Goal: Information Seeking & Learning: Learn about a topic

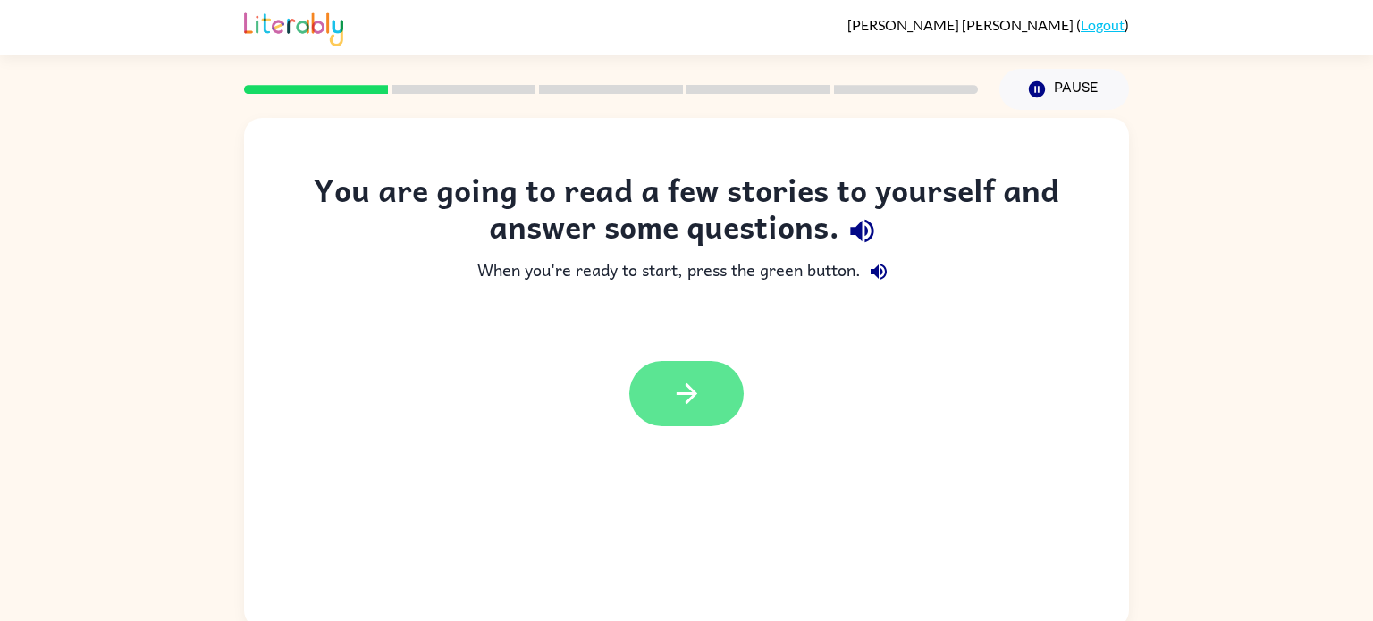
click at [684, 407] on icon "button" at bounding box center [686, 393] width 31 height 31
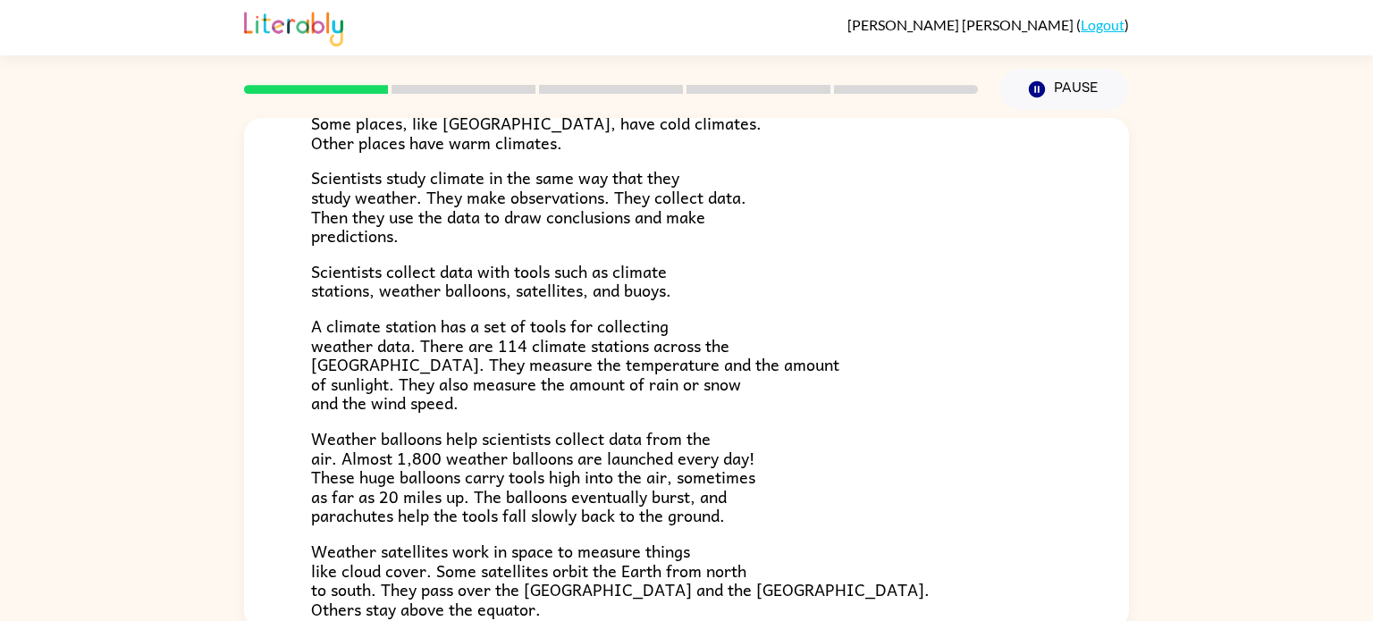
scroll to position [500, 0]
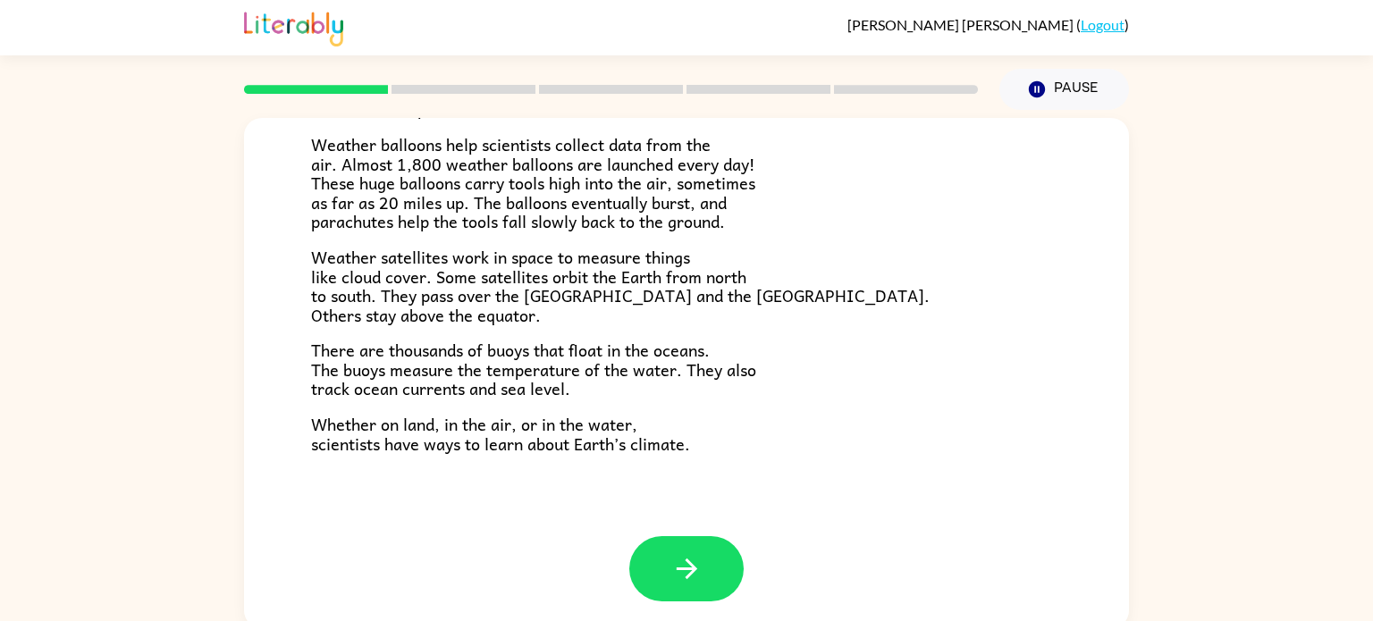
click at [1044, 481] on div "Climate Climate is the average of the weather conditions over all four seasons.…" at bounding box center [686, 77] width 885 height 918
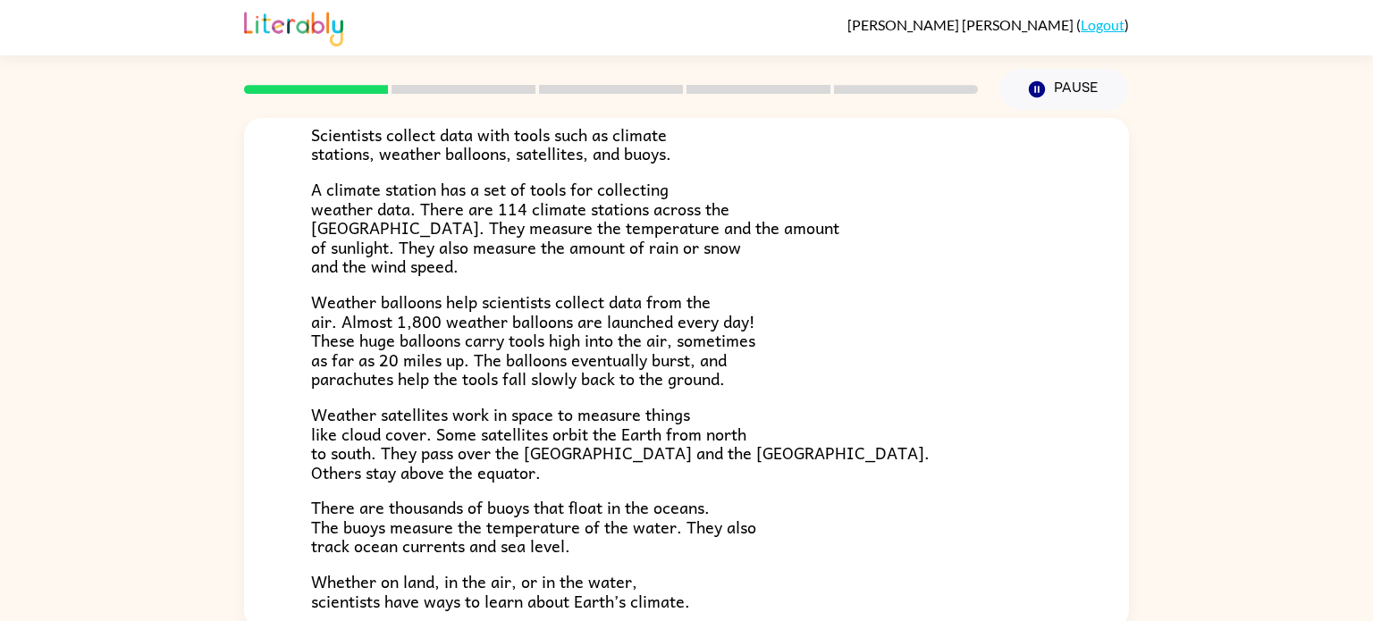
click at [1004, 483] on div "Climate Climate is the average of the weather conditions over all four seasons.…" at bounding box center [686, 235] width 885 height 918
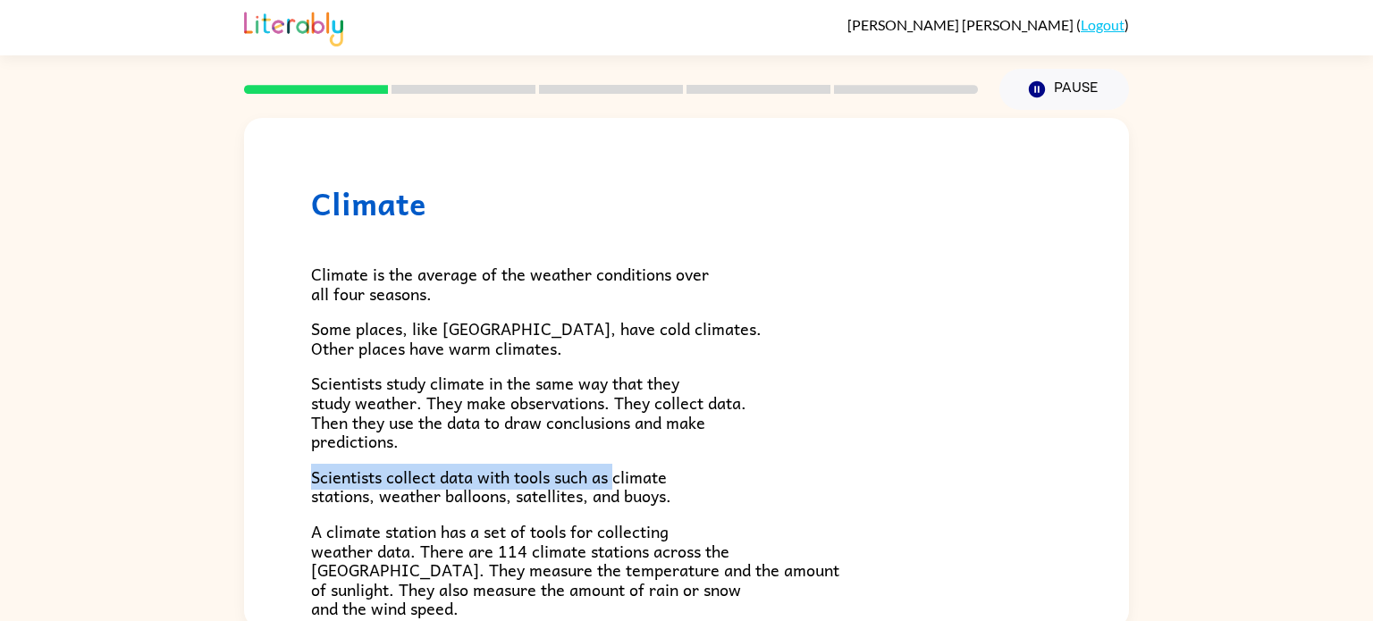
drag, startPoint x: 1004, startPoint y: 483, endPoint x: 616, endPoint y: 446, distance: 390.4
click at [616, 446] on div "Climate is the average of the weather conditions over all four seasons. Some pl…" at bounding box center [686, 587] width 751 height 731
click at [616, 446] on p "Scientists study climate in the same way that they study weather. They make obs…" at bounding box center [686, 412] width 751 height 77
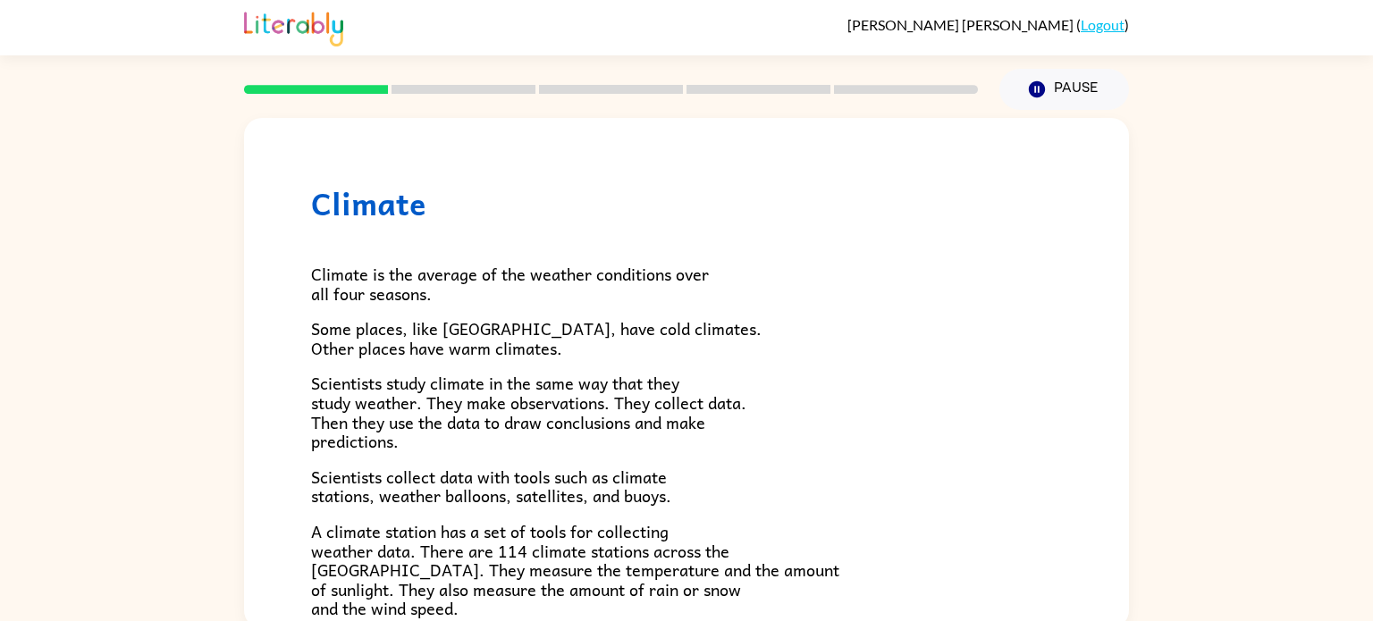
click at [616, 445] on p "Scientists study climate in the same way that they study weather. They make obs…" at bounding box center [686, 412] width 751 height 77
click at [616, 444] on p "Scientists study climate in the same way that they study weather. They make obs…" at bounding box center [686, 412] width 751 height 77
click at [615, 443] on p "Scientists study climate in the same way that they study weather. They make obs…" at bounding box center [686, 412] width 751 height 77
click at [613, 440] on p "Scientists study climate in the same way that they study weather. They make obs…" at bounding box center [686, 412] width 751 height 77
click at [612, 439] on p "Scientists study climate in the same way that they study weather. They make obs…" at bounding box center [686, 412] width 751 height 77
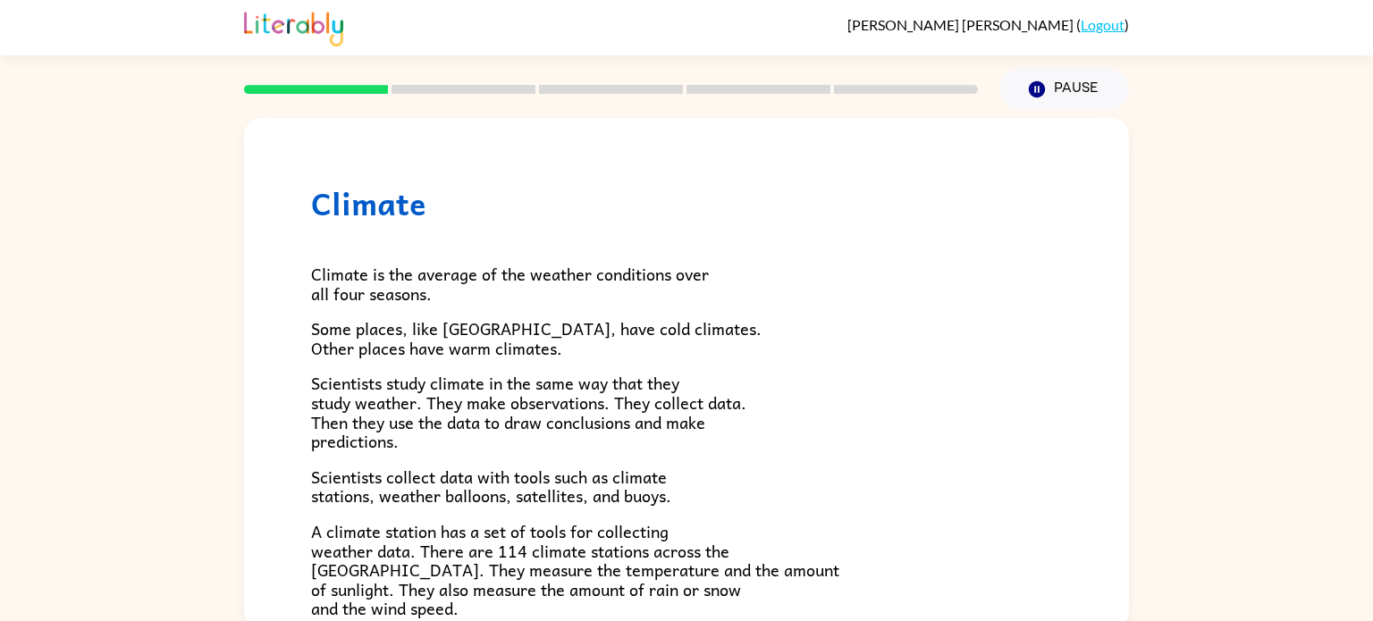
click at [612, 439] on p "Scientists study climate in the same way that they study weather. They make obs…" at bounding box center [686, 412] width 751 height 77
click at [612, 438] on p "Scientists study climate in the same way that they study weather. They make obs…" at bounding box center [686, 412] width 751 height 77
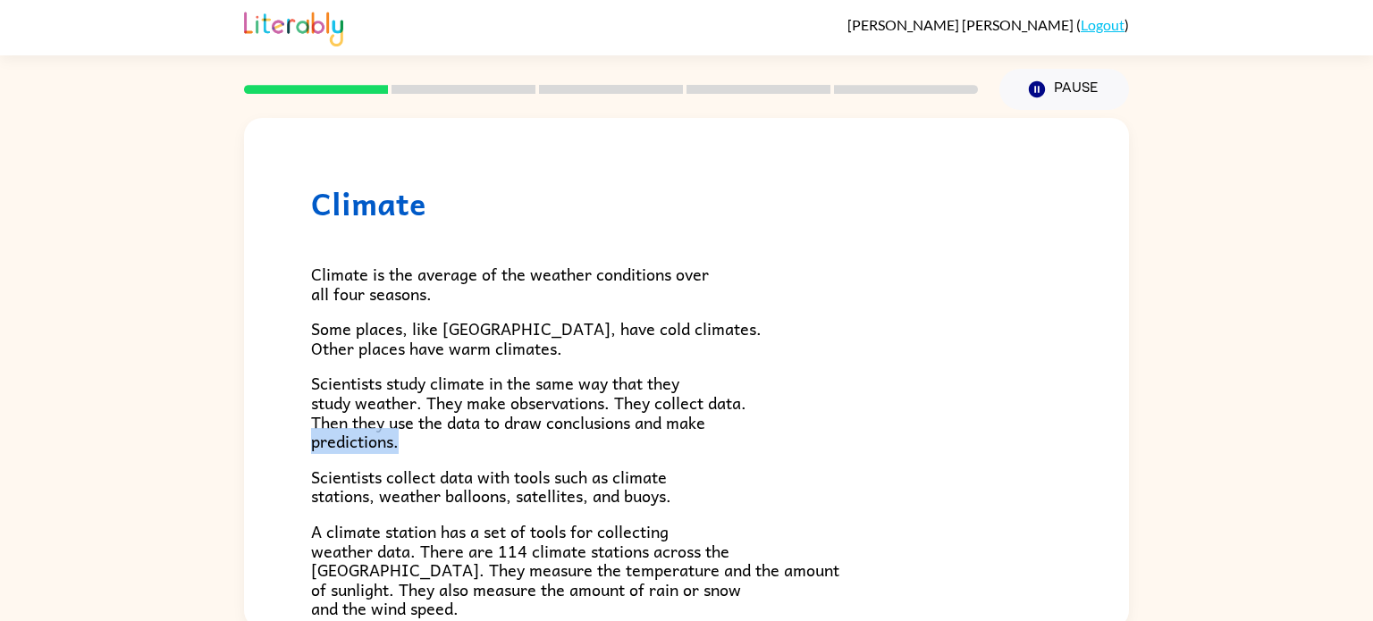
click at [612, 438] on p "Scientists study climate in the same way that they study weather. They make obs…" at bounding box center [686, 412] width 751 height 77
click at [612, 437] on p "Scientists study climate in the same way that they study weather. They make obs…" at bounding box center [686, 412] width 751 height 77
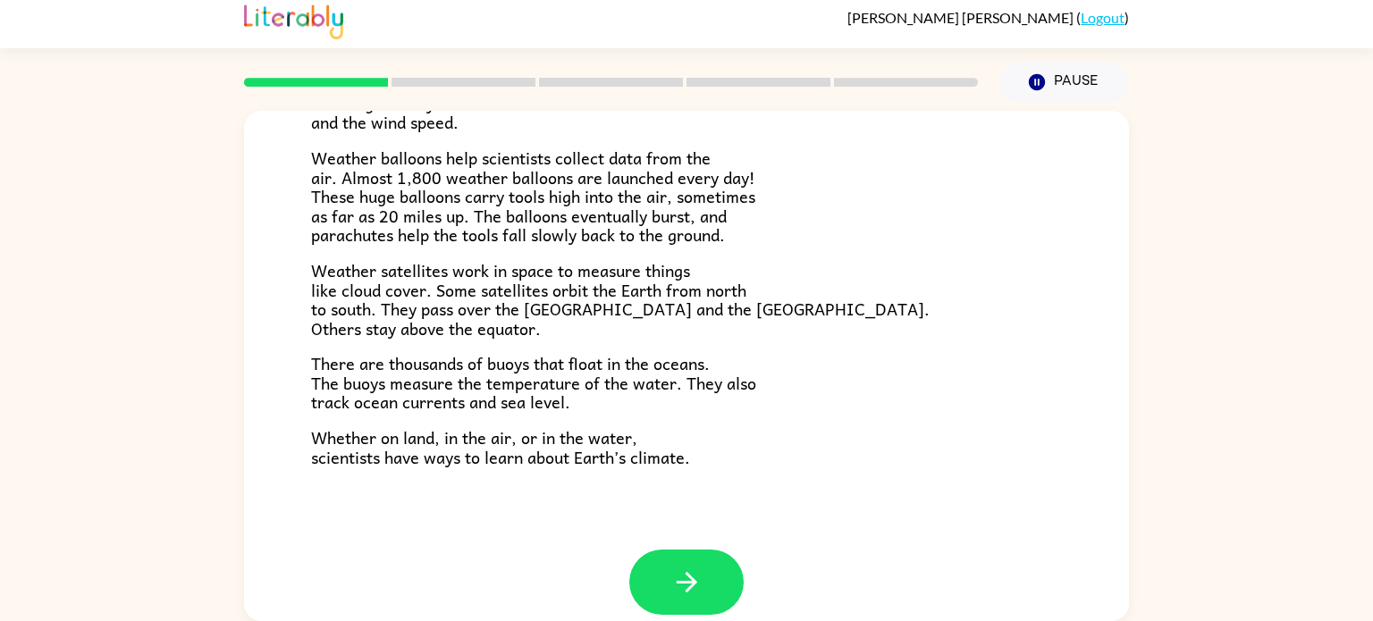
scroll to position [481, 0]
click at [672, 585] on icon "button" at bounding box center [686, 580] width 31 height 31
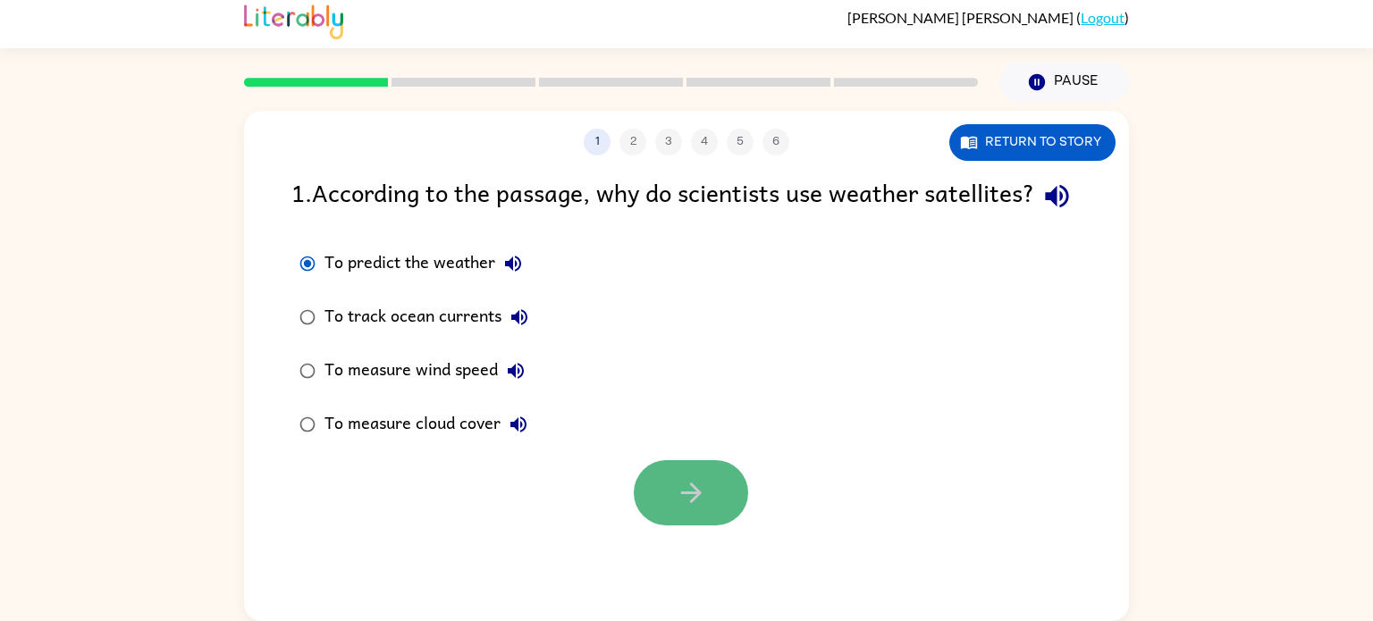
click at [668, 525] on button "button" at bounding box center [691, 492] width 114 height 65
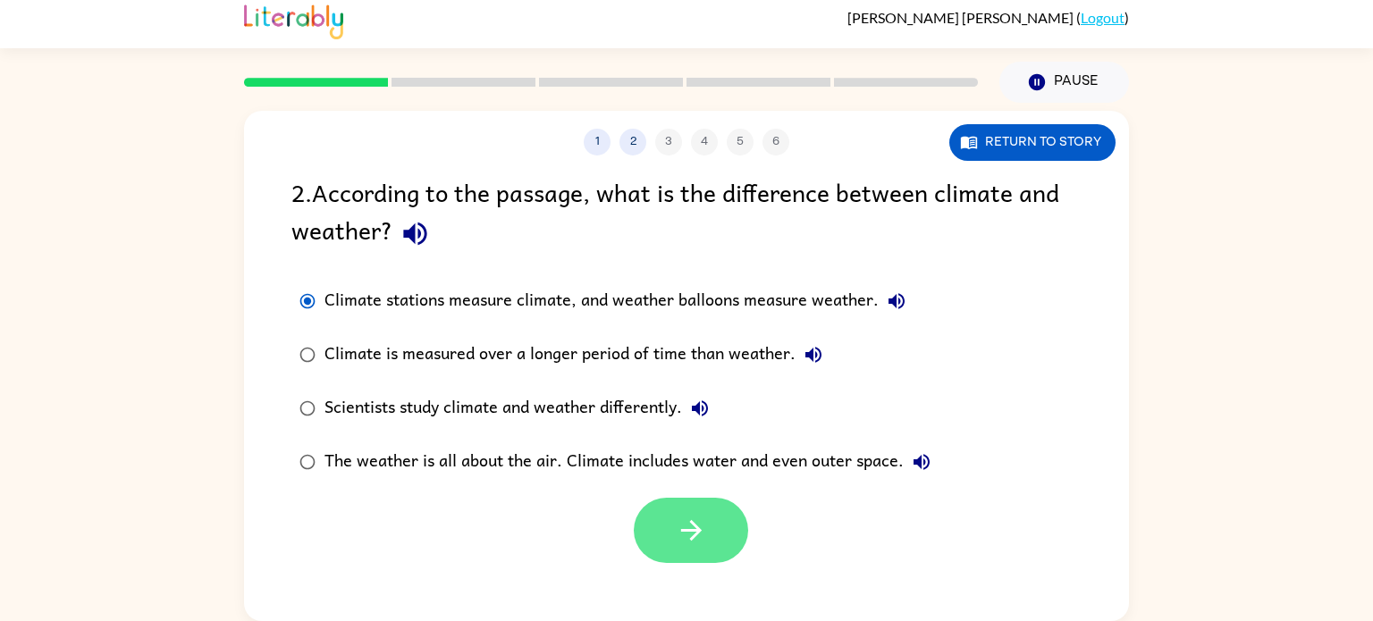
click at [698, 504] on button "button" at bounding box center [691, 530] width 114 height 65
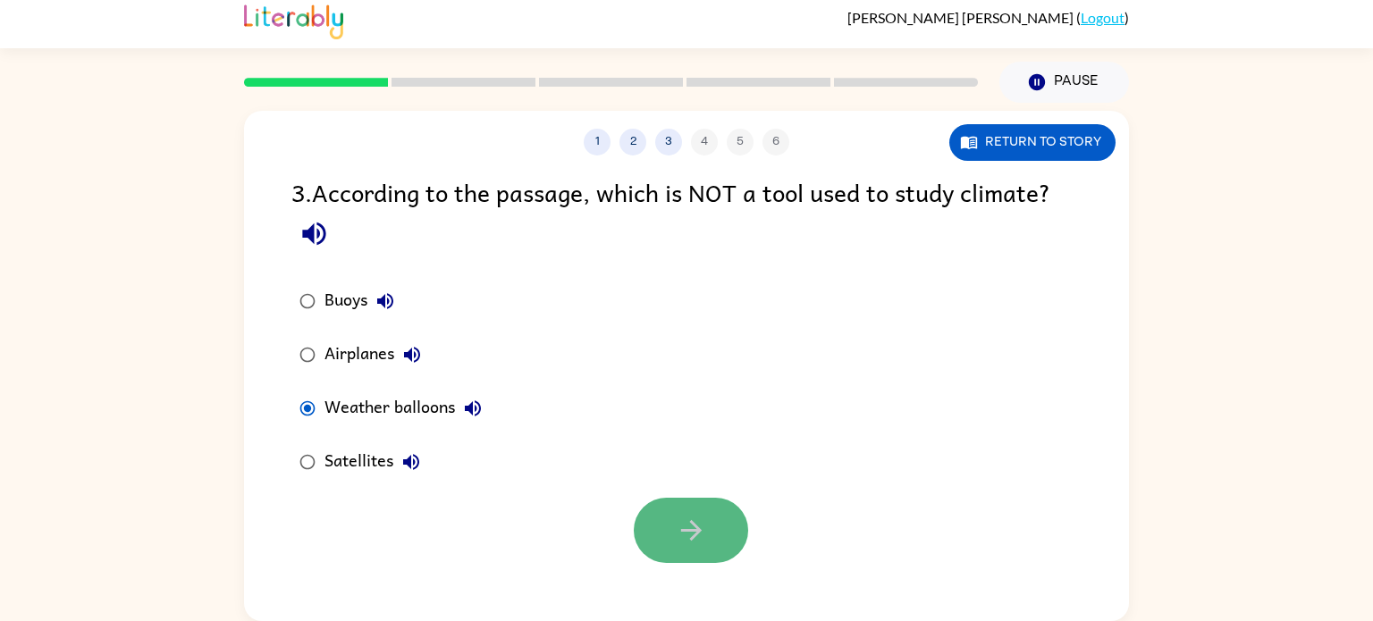
click at [707, 541] on button "button" at bounding box center [691, 530] width 114 height 65
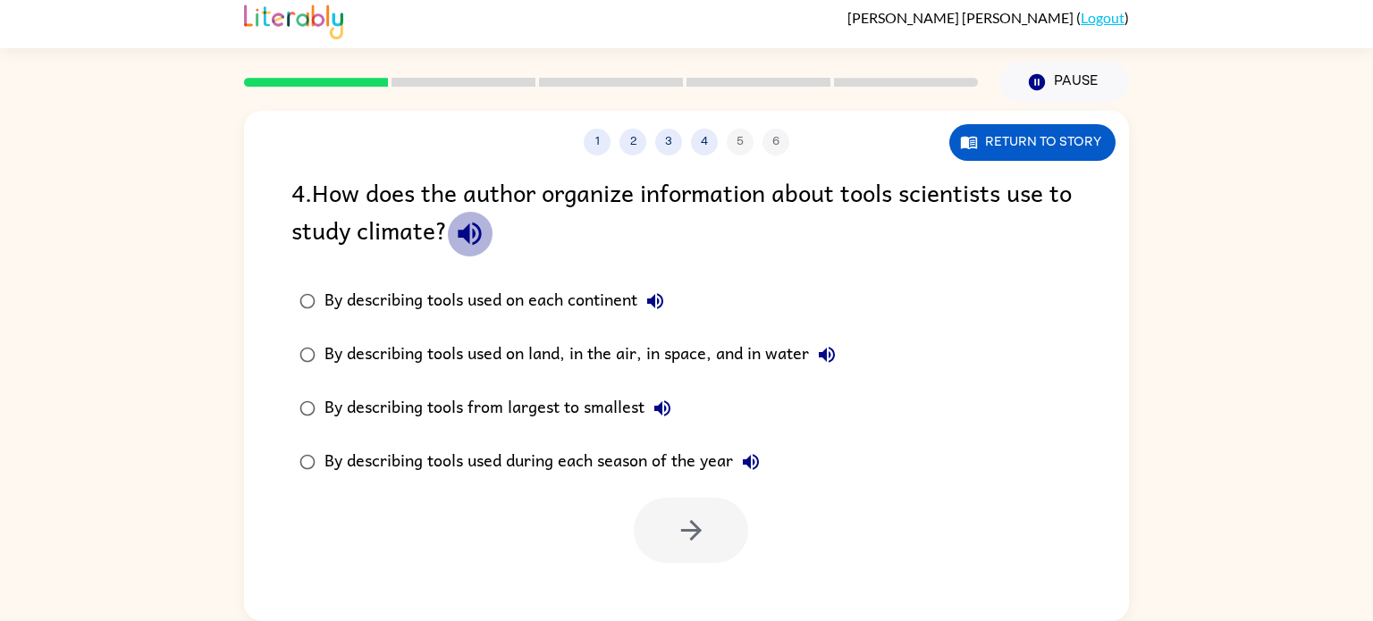
click at [474, 239] on icon "button" at bounding box center [469, 233] width 31 height 31
click at [663, 304] on icon "button" at bounding box center [654, 300] width 21 height 21
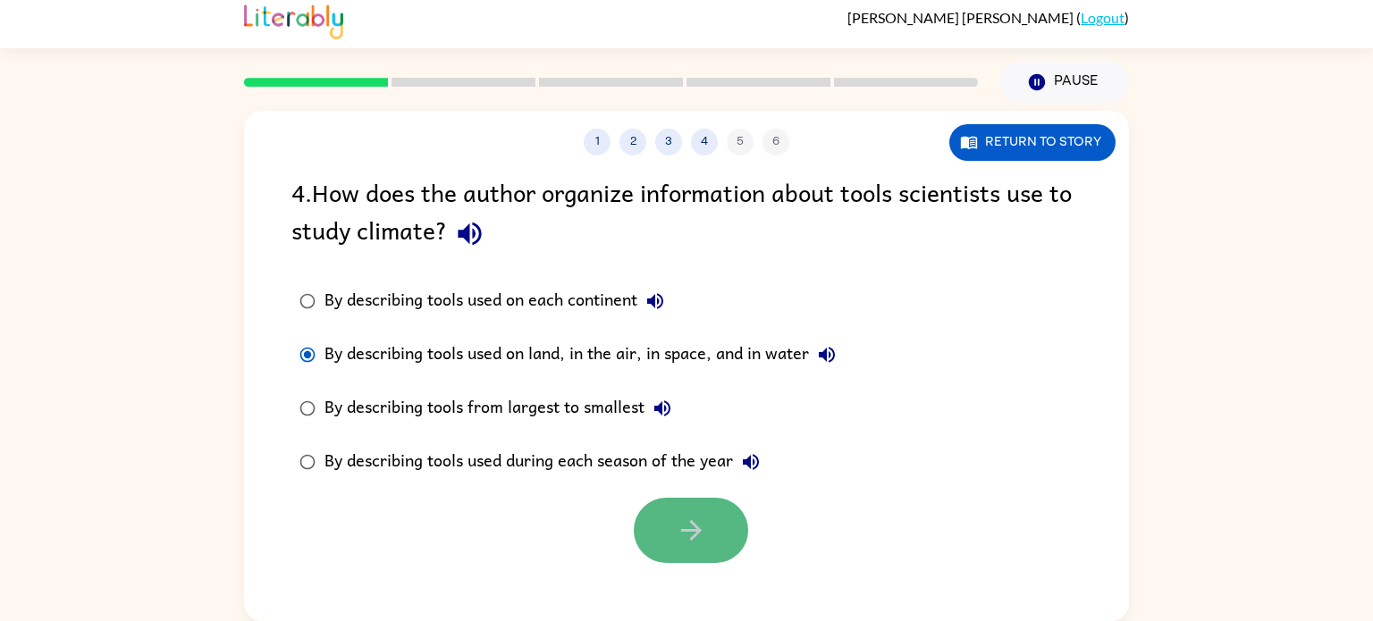
click at [683, 550] on button "button" at bounding box center [691, 530] width 114 height 65
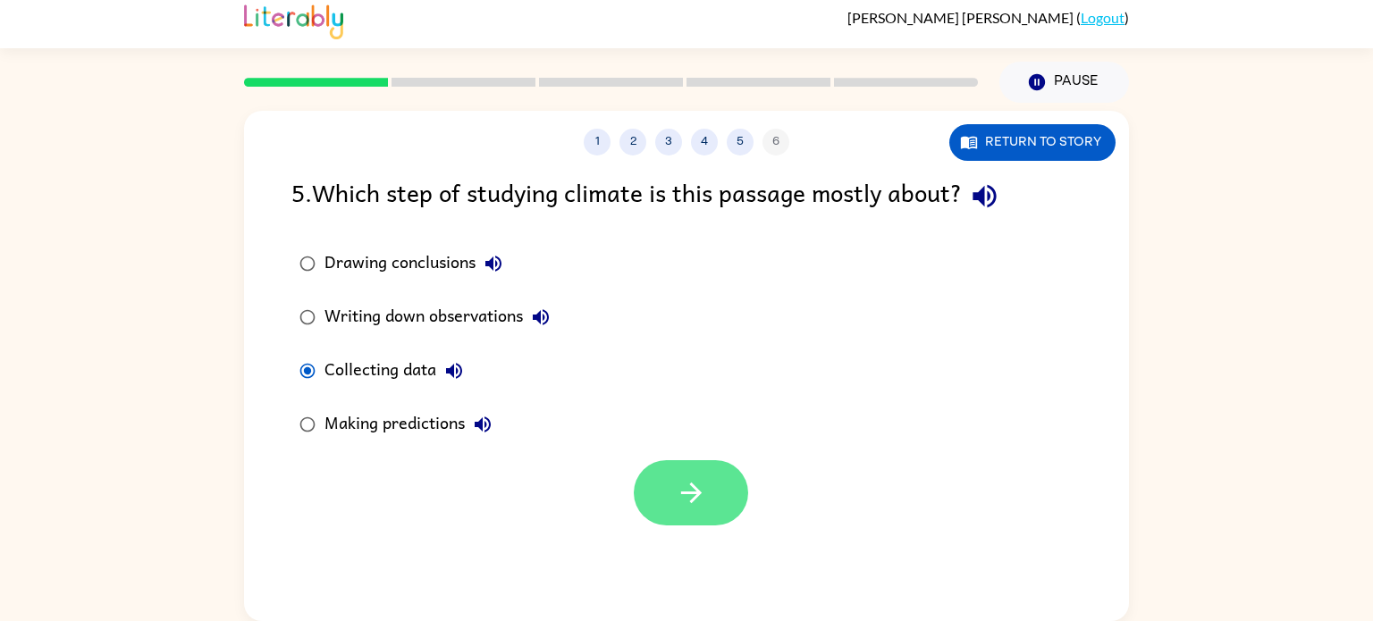
click at [676, 513] on button "button" at bounding box center [691, 492] width 114 height 65
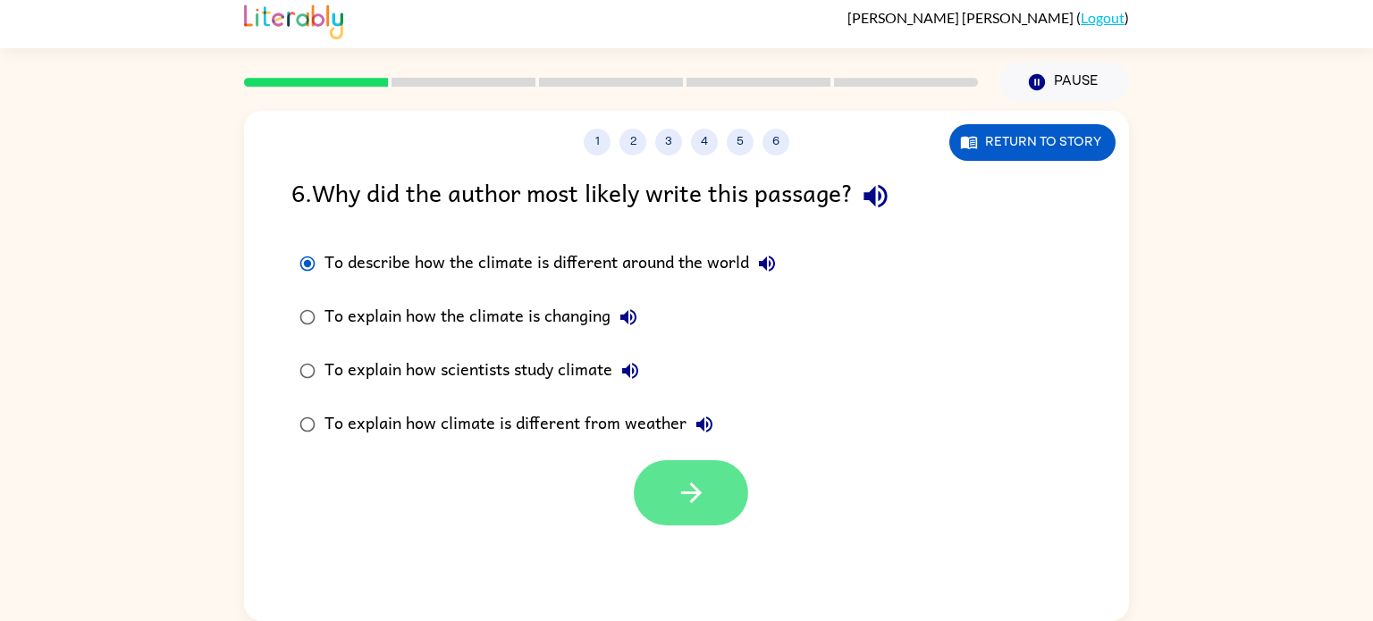
click at [686, 513] on button "button" at bounding box center [691, 492] width 114 height 65
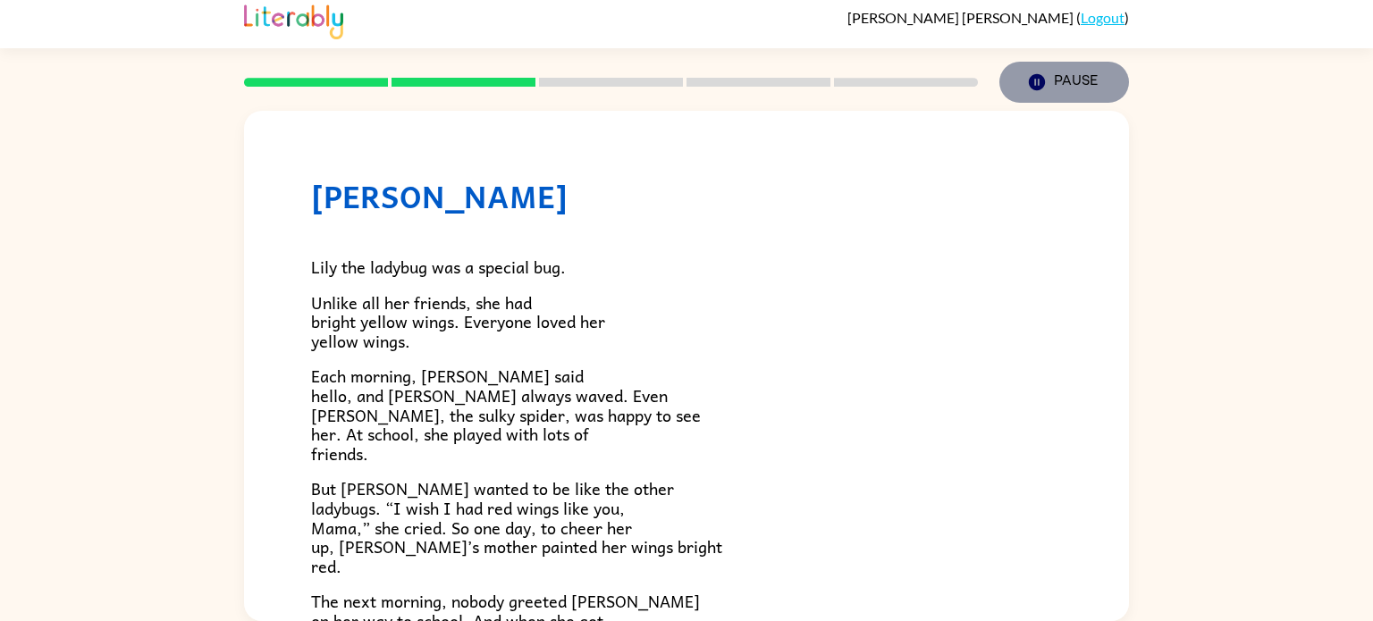
click at [1033, 78] on icon "button" at bounding box center [1037, 82] width 16 height 16
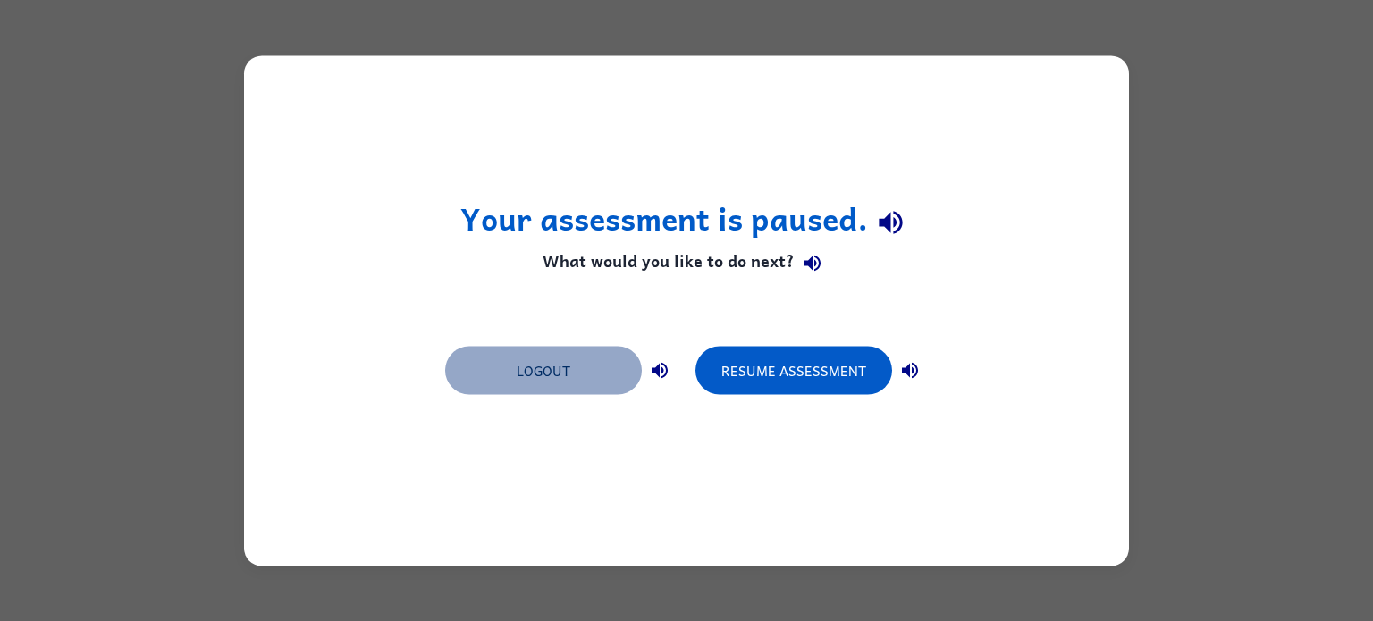
click at [466, 362] on button "Logout" at bounding box center [543, 370] width 197 height 48
